Goal: Information Seeking & Learning: Check status

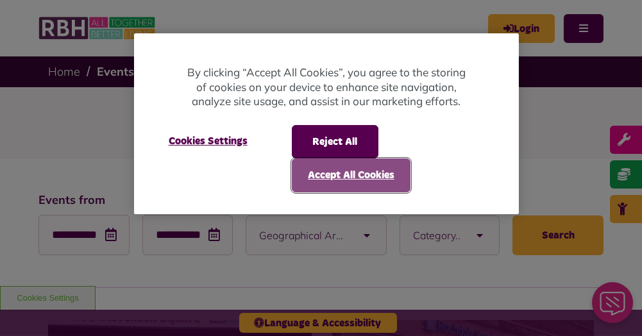
click at [327, 176] on button "Accept All Cookies" at bounding box center [351, 174] width 119 height 33
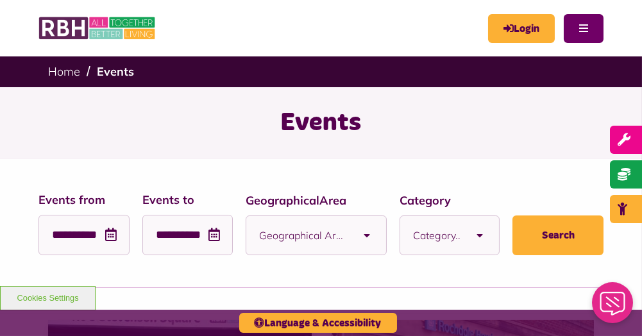
click at [583, 34] on button "Menu" at bounding box center [583, 28] width 40 height 29
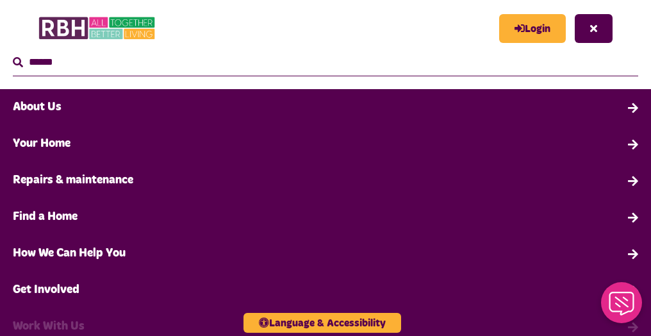
scroll to position [1, 0]
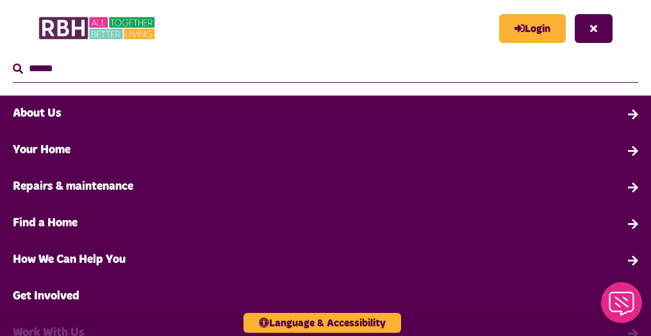
click at [56, 117] on link "About Us" at bounding box center [325, 114] width 651 height 37
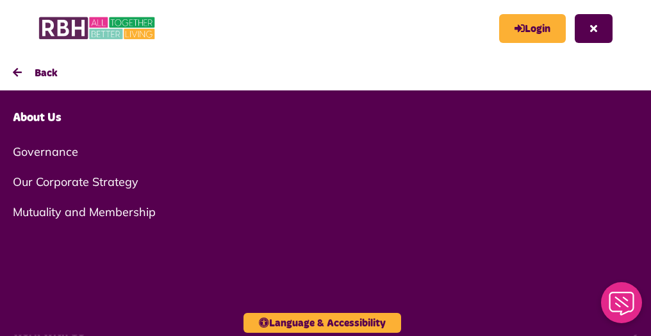
click at [61, 151] on link "Governance" at bounding box center [325, 152] width 651 height 30
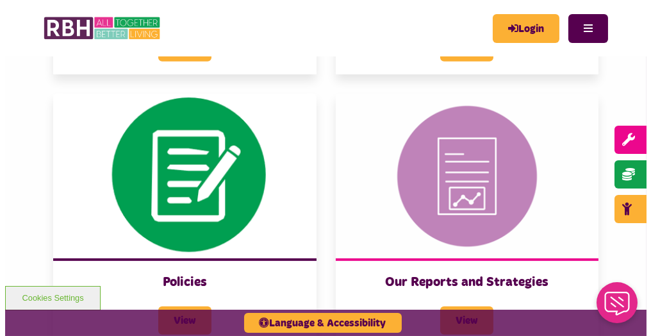
scroll to position [1120, 0]
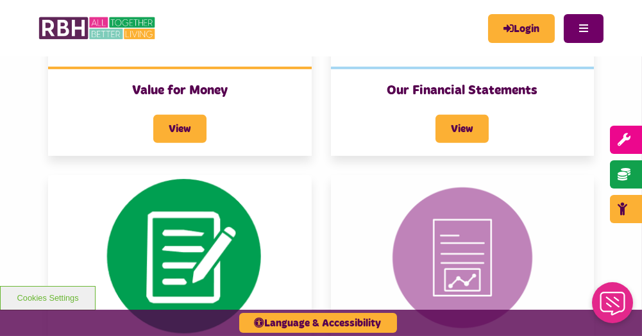
click at [590, 26] on button "Menu" at bounding box center [583, 28] width 40 height 29
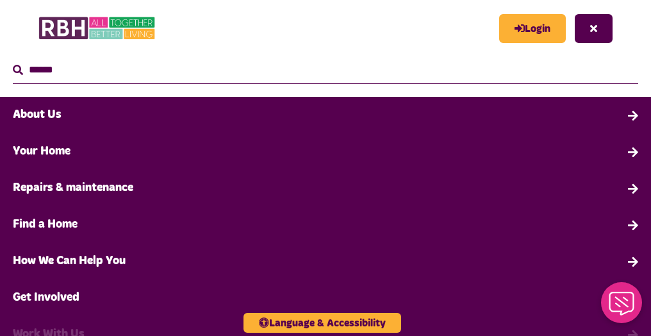
click at [622, 112] on link "About Us" at bounding box center [325, 115] width 651 height 37
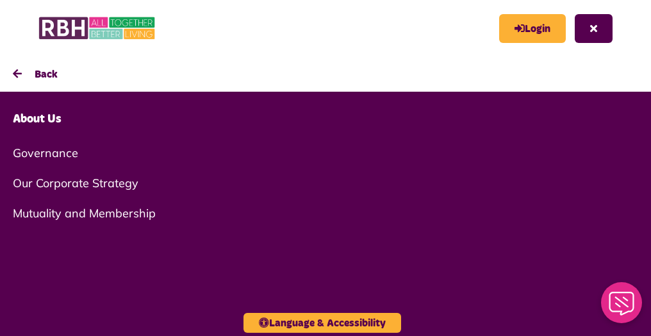
click at [41, 121] on link "About Us" at bounding box center [325, 119] width 651 height 37
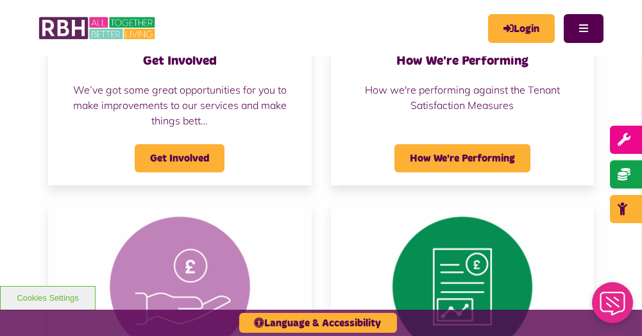
scroll to position [1218, 0]
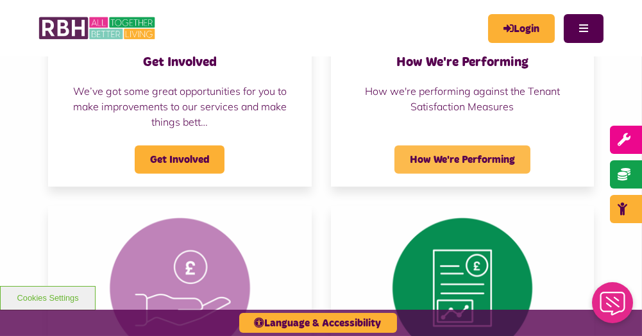
click at [438, 155] on span "How We're Performing" at bounding box center [462, 160] width 136 height 28
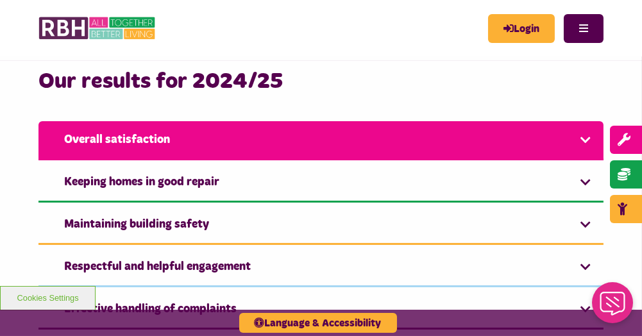
scroll to position [641, 0]
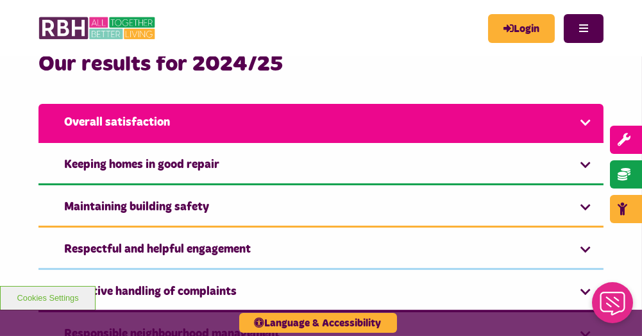
click at [580, 122] on link "Overall satisfaction" at bounding box center [320, 123] width 565 height 39
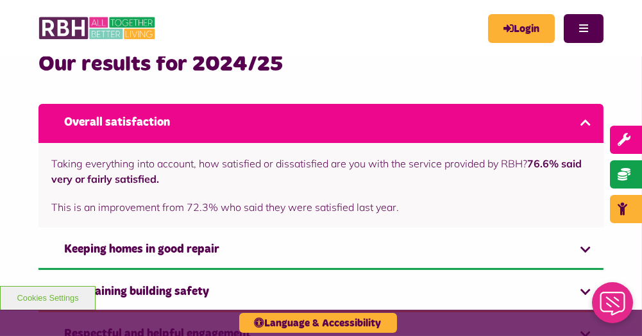
click at [580, 122] on link "Overall satisfaction" at bounding box center [320, 123] width 565 height 39
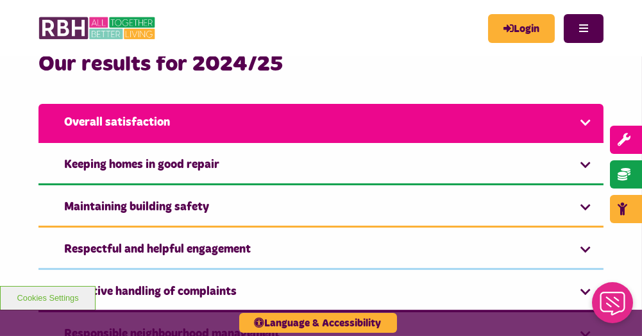
click at [588, 120] on link "Overall satisfaction" at bounding box center [320, 123] width 565 height 39
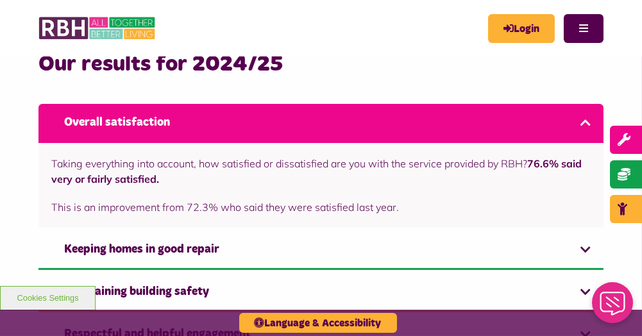
click at [588, 120] on link "Overall satisfaction" at bounding box center [320, 123] width 565 height 39
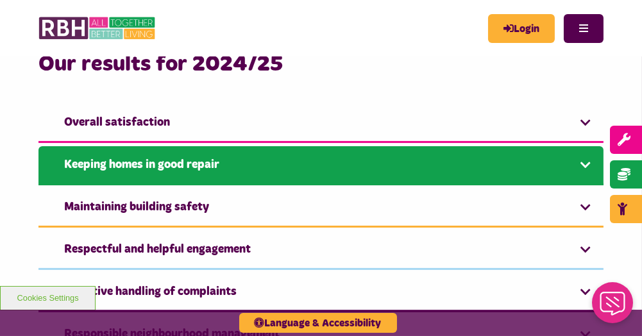
click at [585, 165] on link "Keeping homes in good repair" at bounding box center [320, 165] width 565 height 39
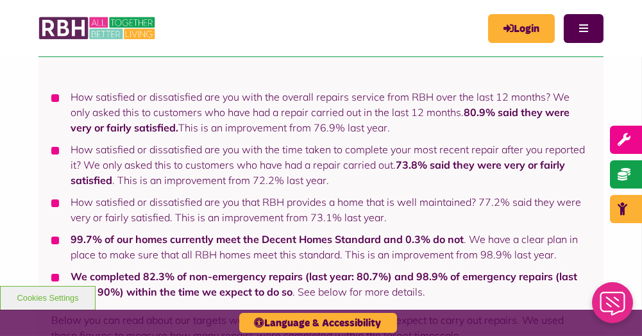
scroll to position [705, 0]
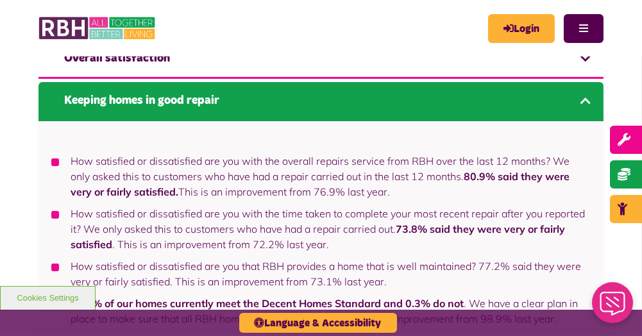
click at [588, 101] on link "Keeping homes in good repair" at bounding box center [320, 101] width 565 height 39
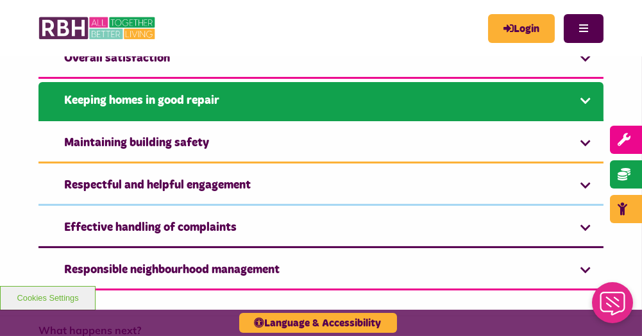
click at [588, 102] on link "Keeping homes in good repair" at bounding box center [320, 101] width 565 height 39
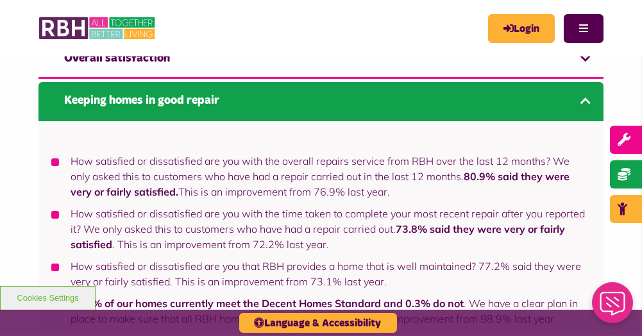
click at [588, 102] on link "Keeping homes in good repair" at bounding box center [320, 101] width 565 height 39
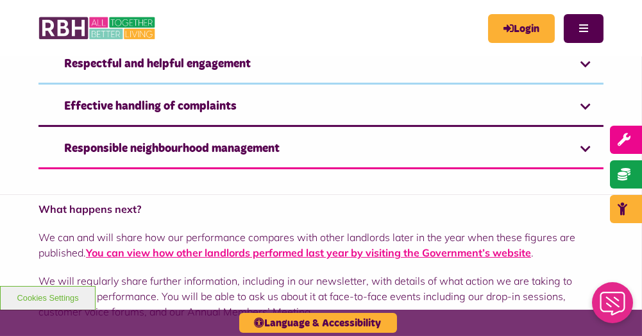
scroll to position [833, 0]
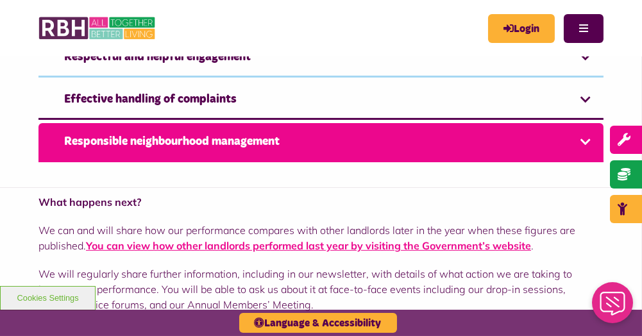
click at [587, 138] on link "Responsible neighbourhood management" at bounding box center [320, 142] width 565 height 39
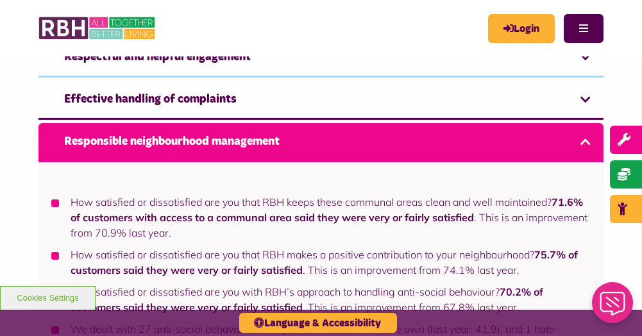
click at [587, 138] on link "Responsible neighbourhood management" at bounding box center [320, 142] width 565 height 39
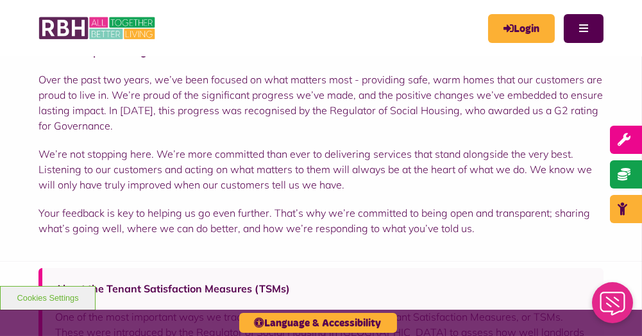
scroll to position [192, 0]
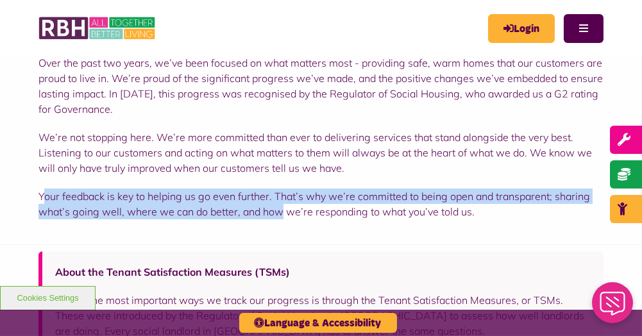
drag, startPoint x: 46, startPoint y: 192, endPoint x: 278, endPoint y: 205, distance: 232.4
click at [278, 205] on p "Your feedback is key to helping us go even further. That’s why we’re committed …" at bounding box center [320, 203] width 565 height 31
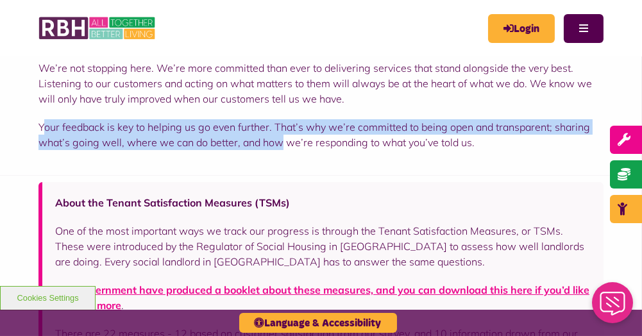
scroll to position [321, 0]
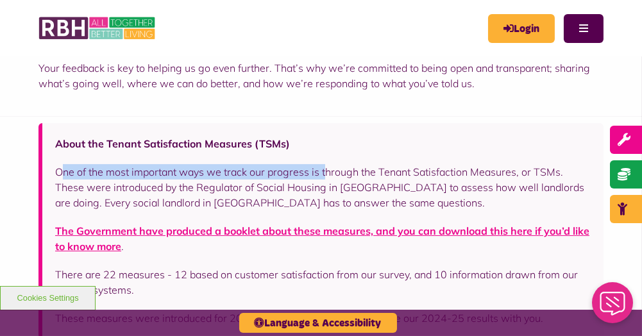
drag, startPoint x: 61, startPoint y: 169, endPoint x: 324, endPoint y: 174, distance: 262.9
click at [324, 174] on p "One of the most important ways we track our progress is through the Tenant Sati…" at bounding box center [322, 187] width 535 height 46
click at [156, 176] on p "One of the most important ways we track our progress is through the Tenant Sati…" at bounding box center [322, 187] width 535 height 46
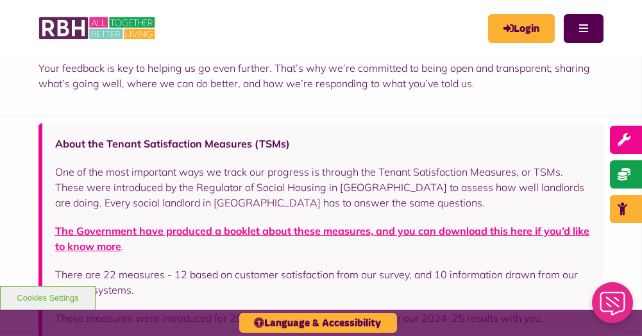
click at [60, 167] on p "One of the most important ways we track our progress is through the Tenant Sati…" at bounding box center [322, 187] width 535 height 46
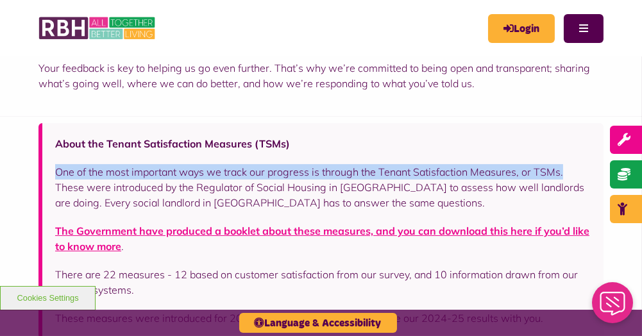
drag, startPoint x: 58, startPoint y: 168, endPoint x: 565, endPoint y: 174, distance: 507.1
click at [565, 174] on p "One of the most important ways we track our progress is through the Tenant Sati…" at bounding box center [322, 187] width 535 height 46
drag, startPoint x: 565, startPoint y: 174, endPoint x: 517, endPoint y: 174, distance: 48.1
copy p "One of the most important ways we track our progress is through the Tenant Sati…"
